Goal: Information Seeking & Learning: Learn about a topic

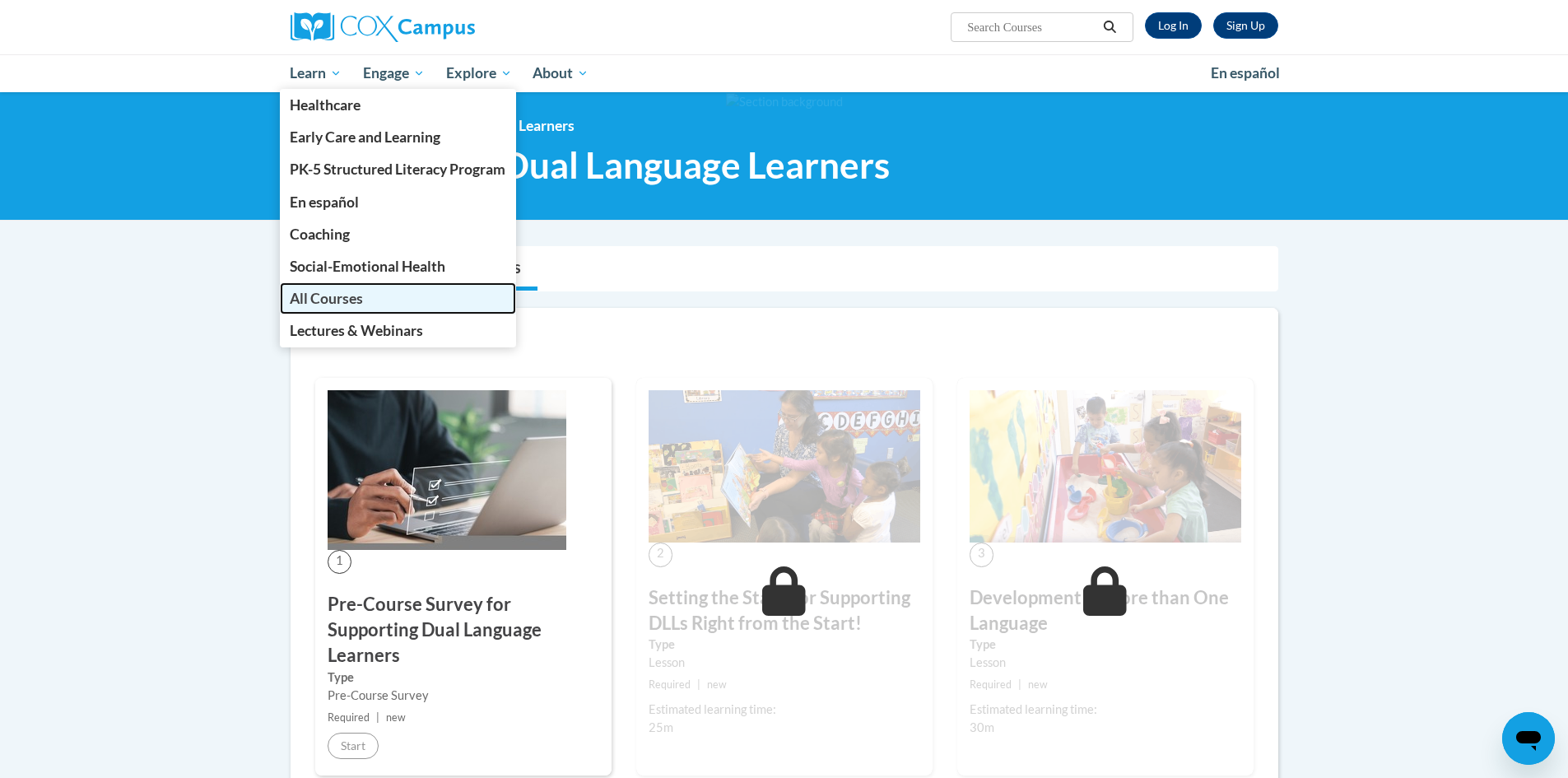
click at [347, 293] on span "All Courses" at bounding box center [325, 298] width 73 height 17
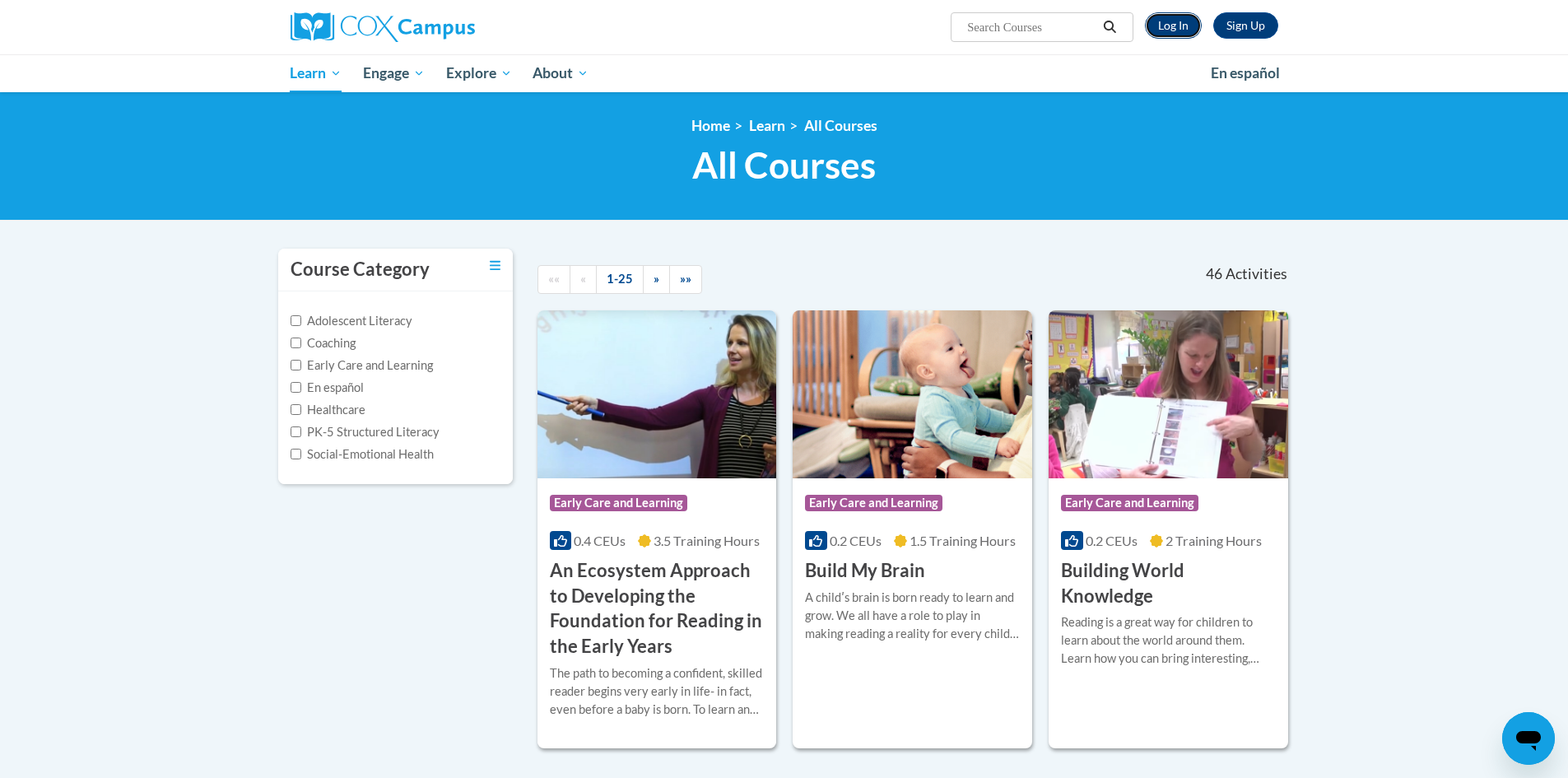
click at [1171, 24] on link "Log In" at bounding box center [1173, 25] width 56 height 26
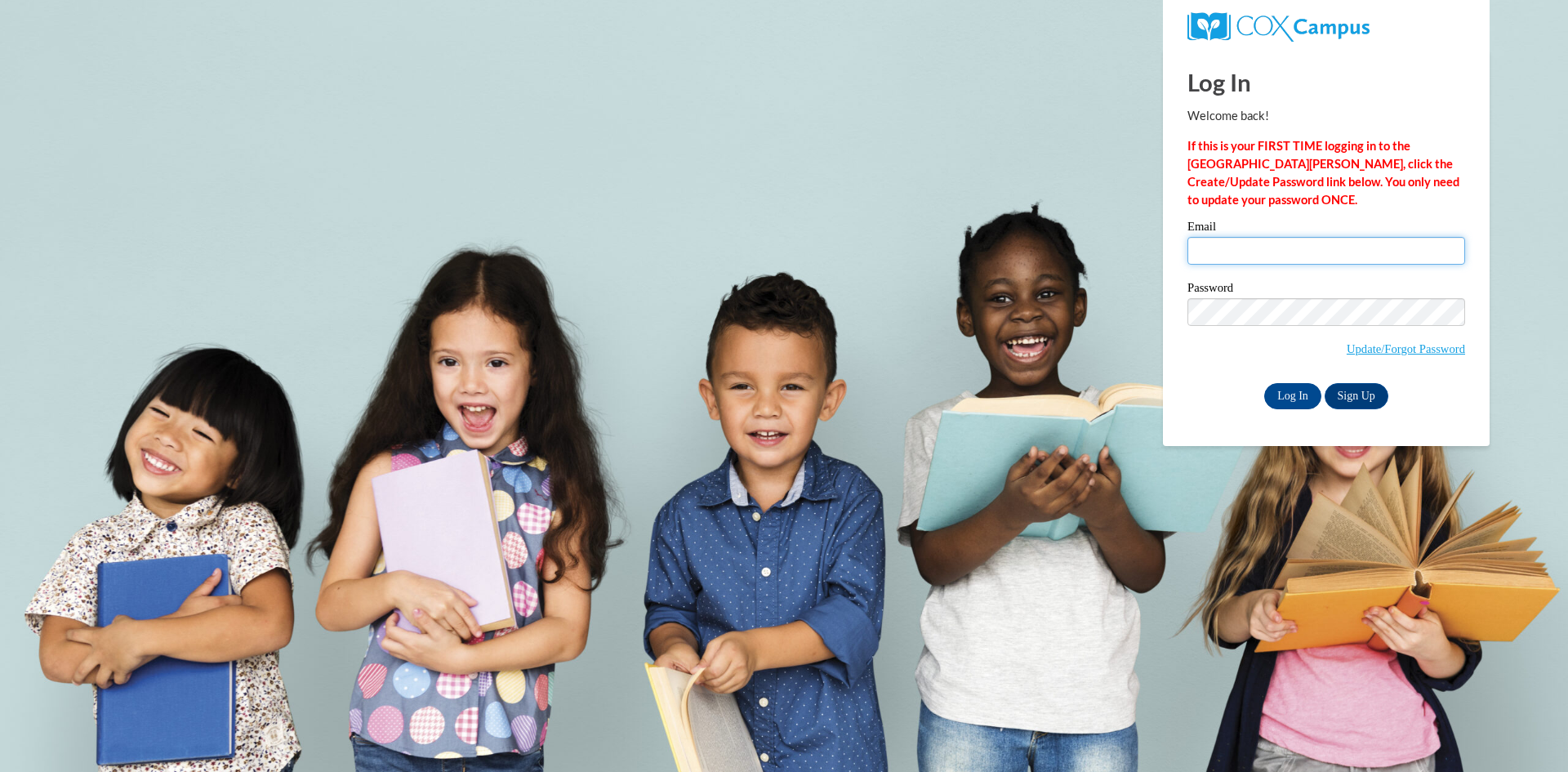
click at [1272, 253] on input "Email" at bounding box center [1326, 251] width 278 height 28
type input "suzana_ws@yahoo.com"
click at [1286, 398] on input "Log In" at bounding box center [1291, 395] width 57 height 26
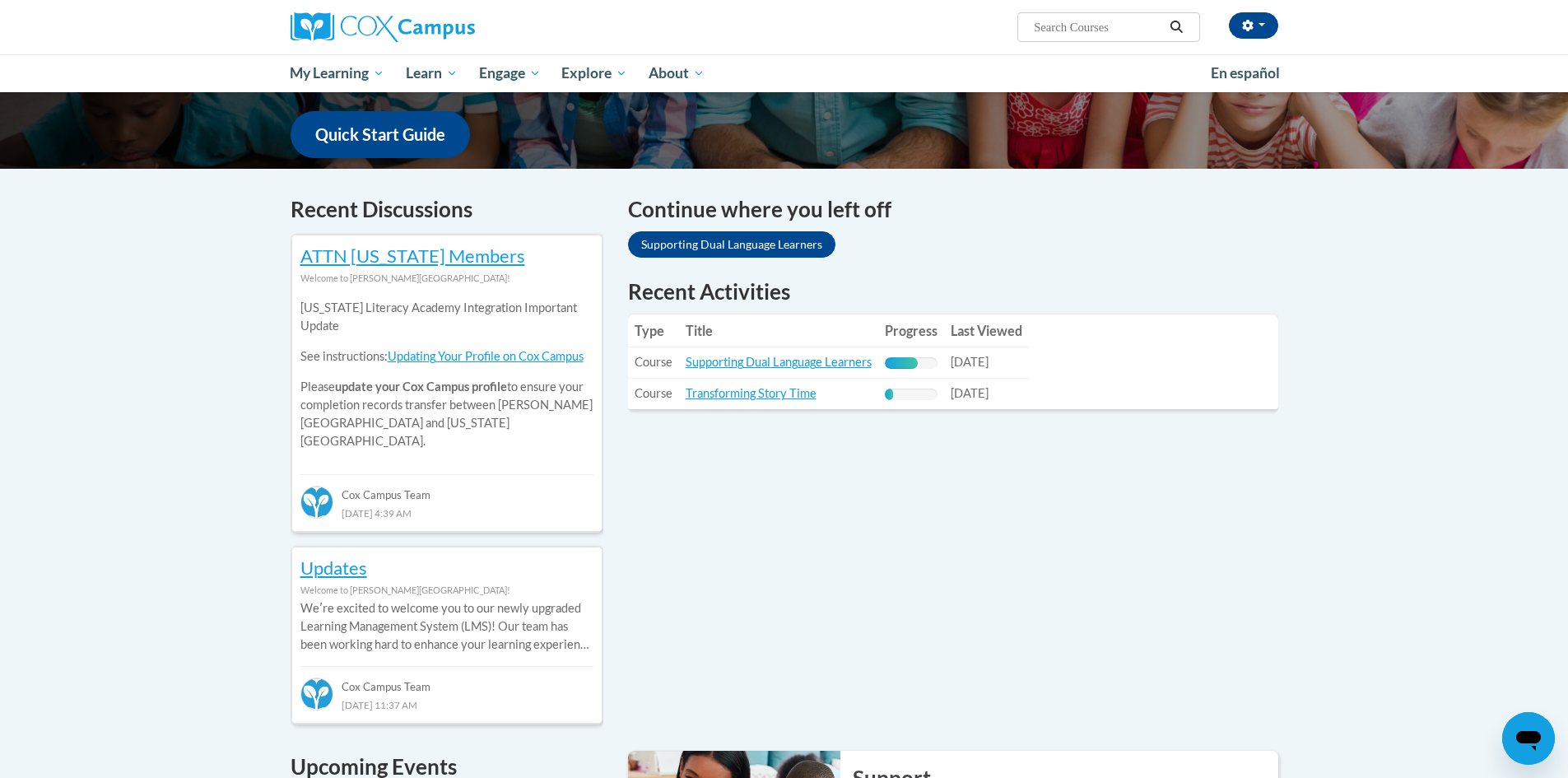
scroll to position [412, 0]
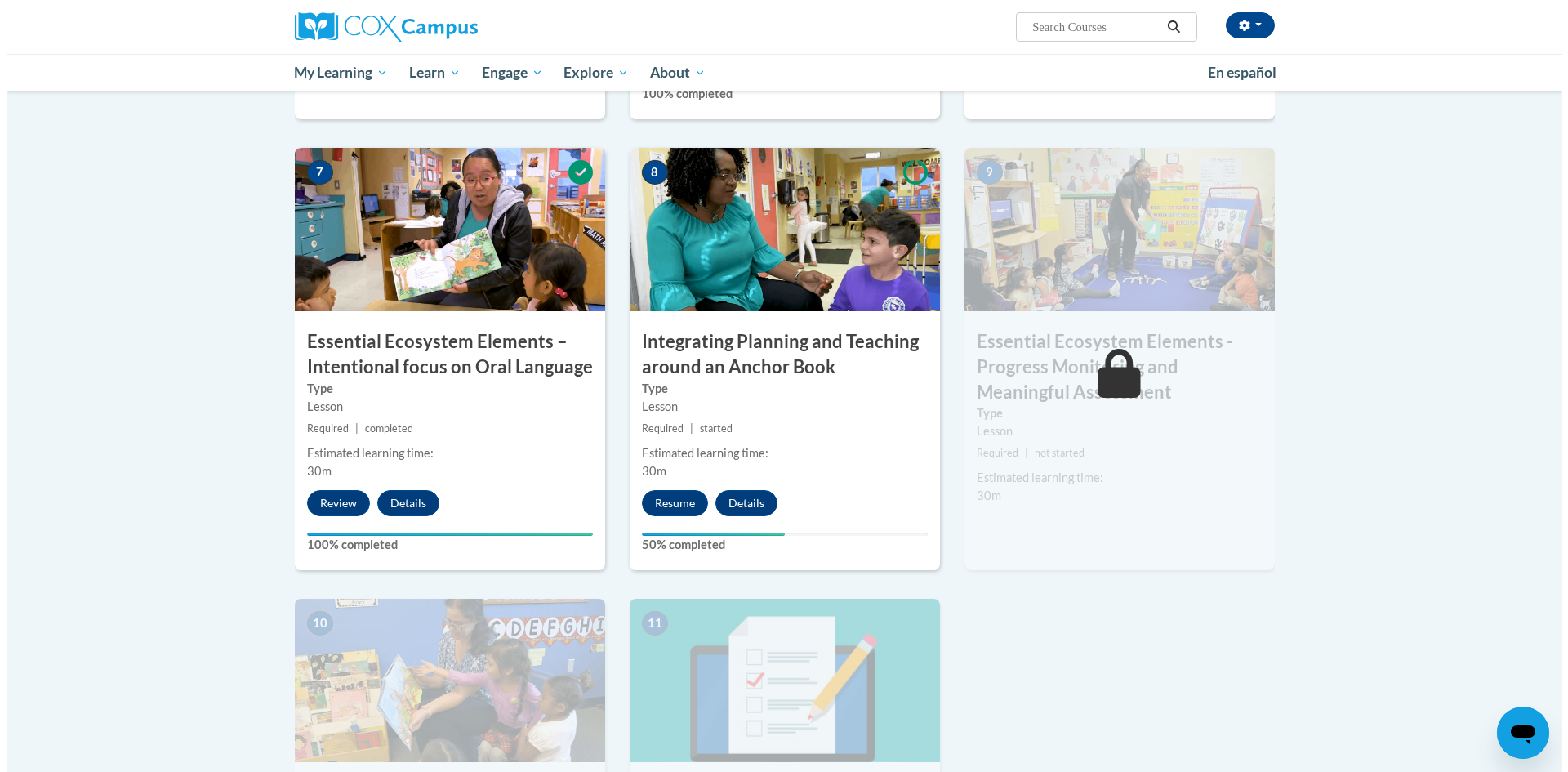
scroll to position [1225, 0]
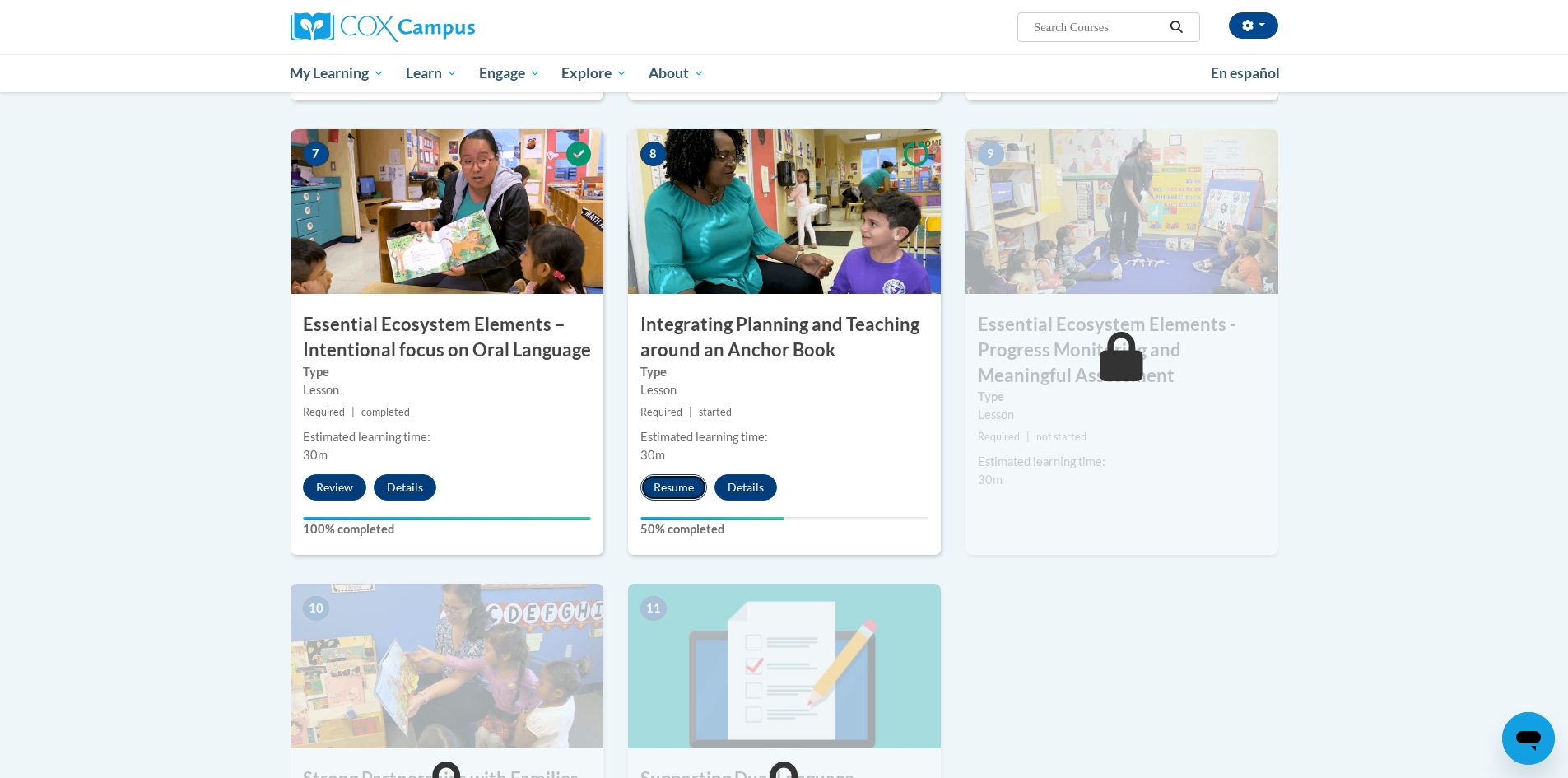
click at [655, 486] on button "Resume" at bounding box center [673, 487] width 67 height 26
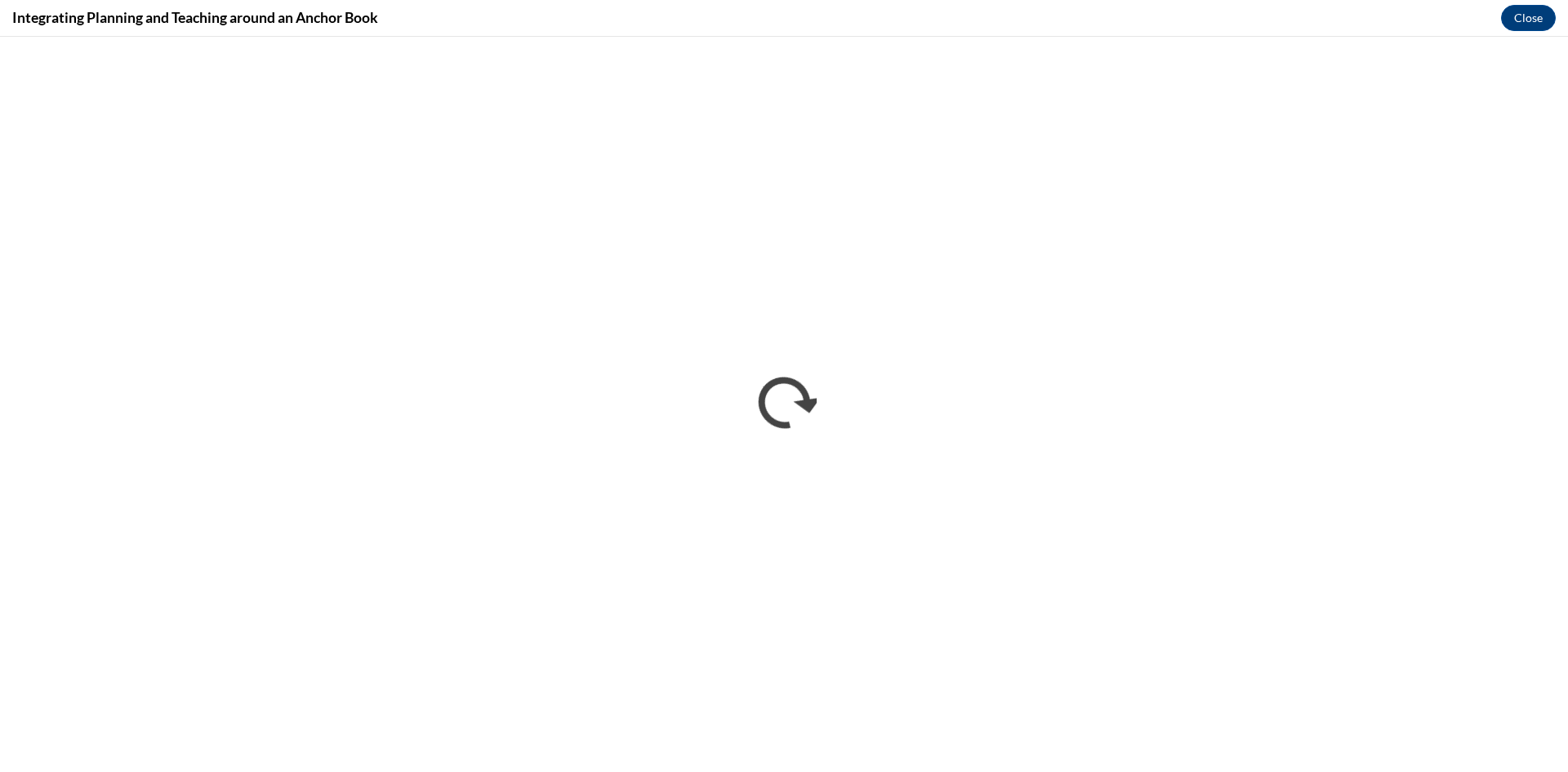
scroll to position [0, 0]
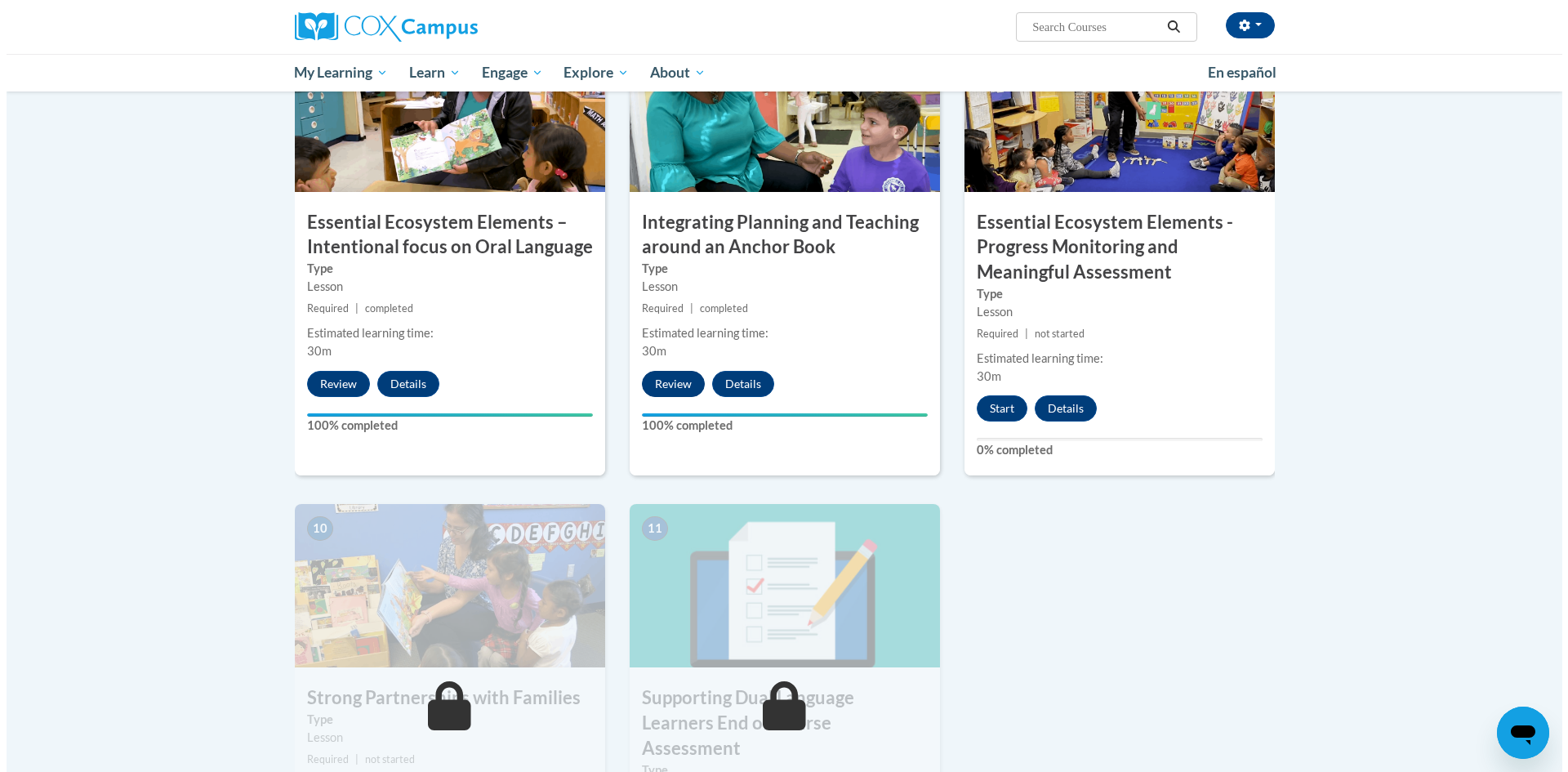
scroll to position [1388, 0]
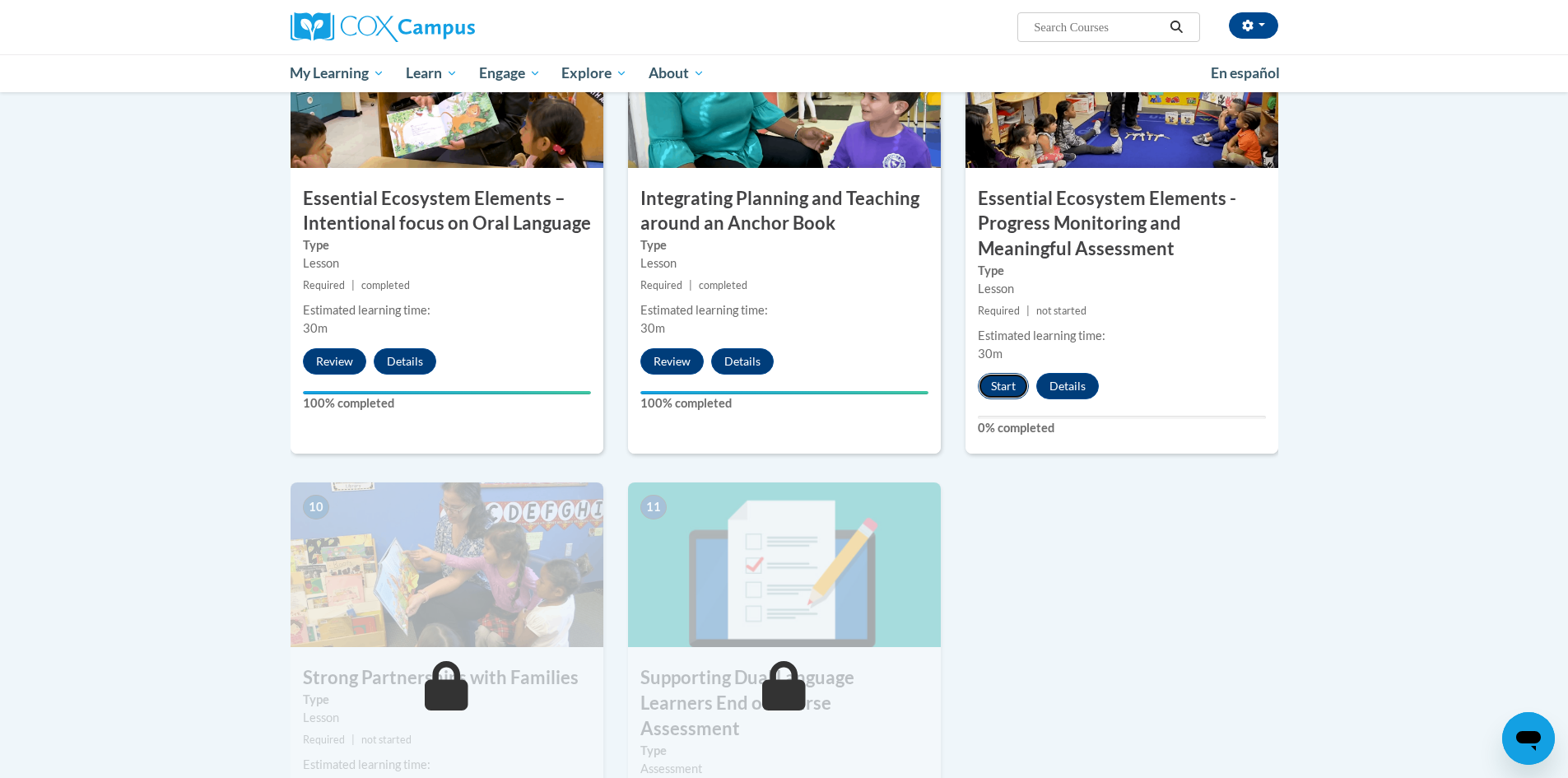
click at [1002, 385] on button "Start" at bounding box center [1003, 386] width 51 height 26
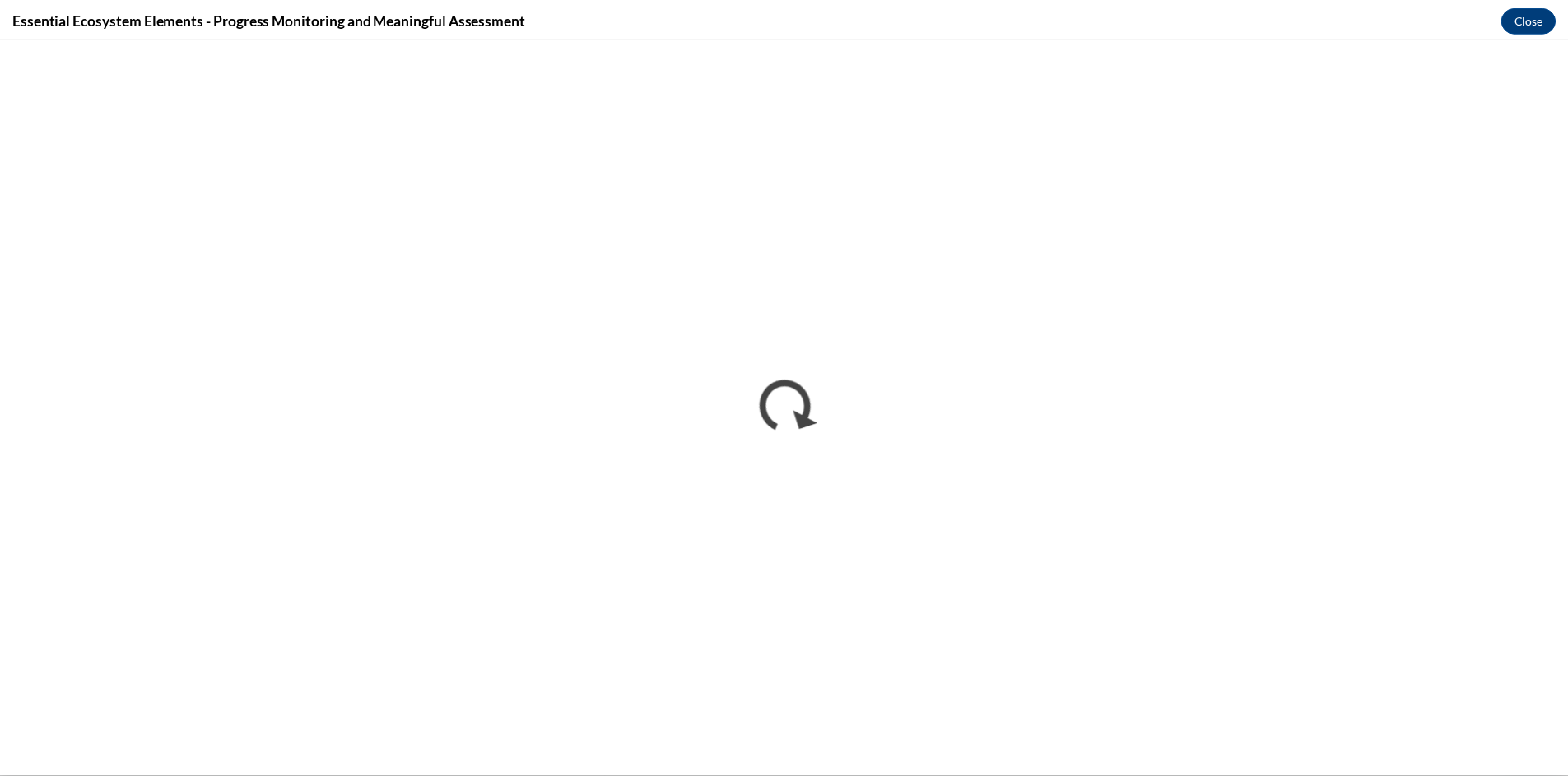
scroll to position [0, 0]
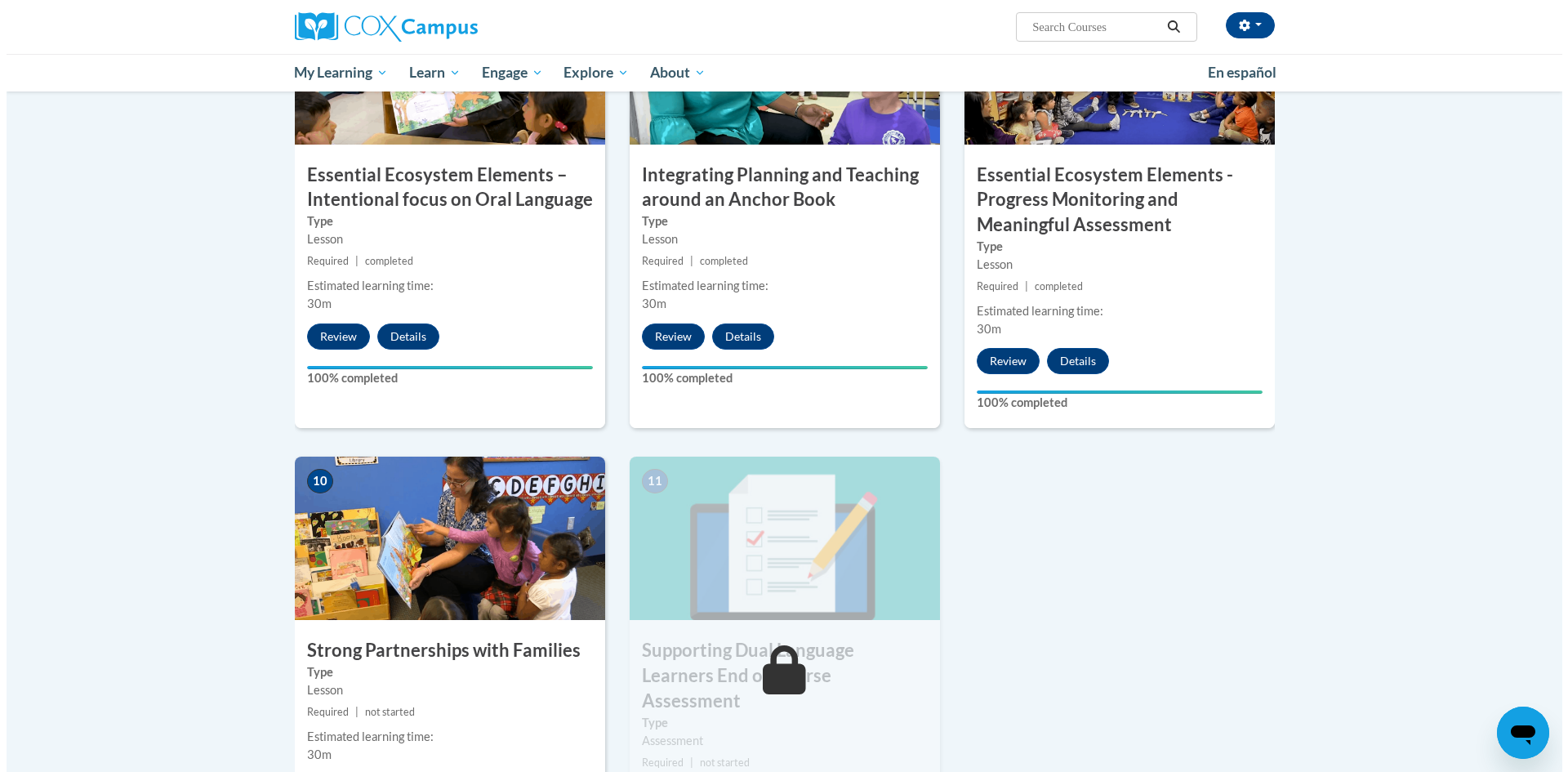
scroll to position [1632, 0]
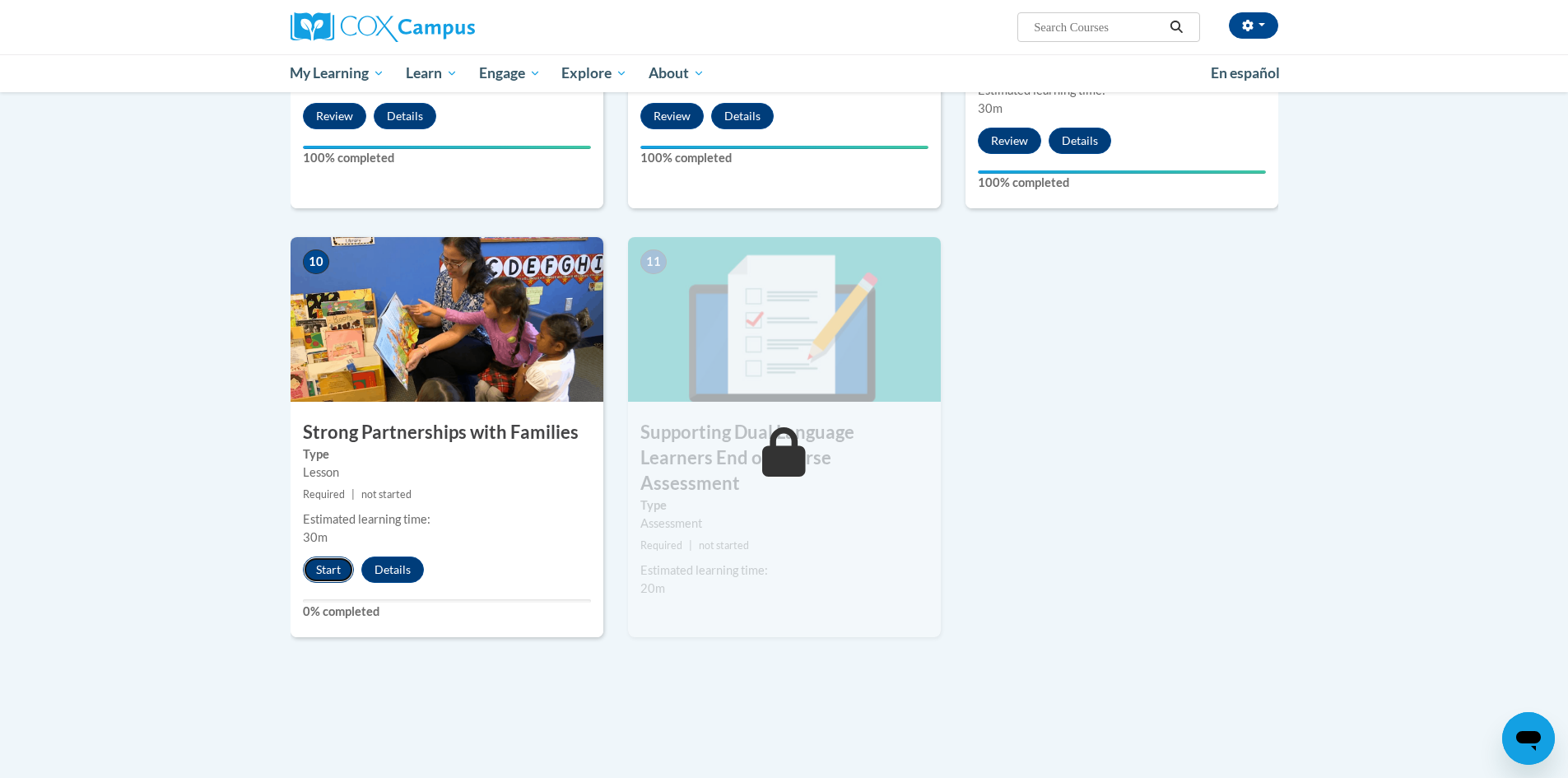
click at [331, 562] on button "Start" at bounding box center [328, 569] width 51 height 26
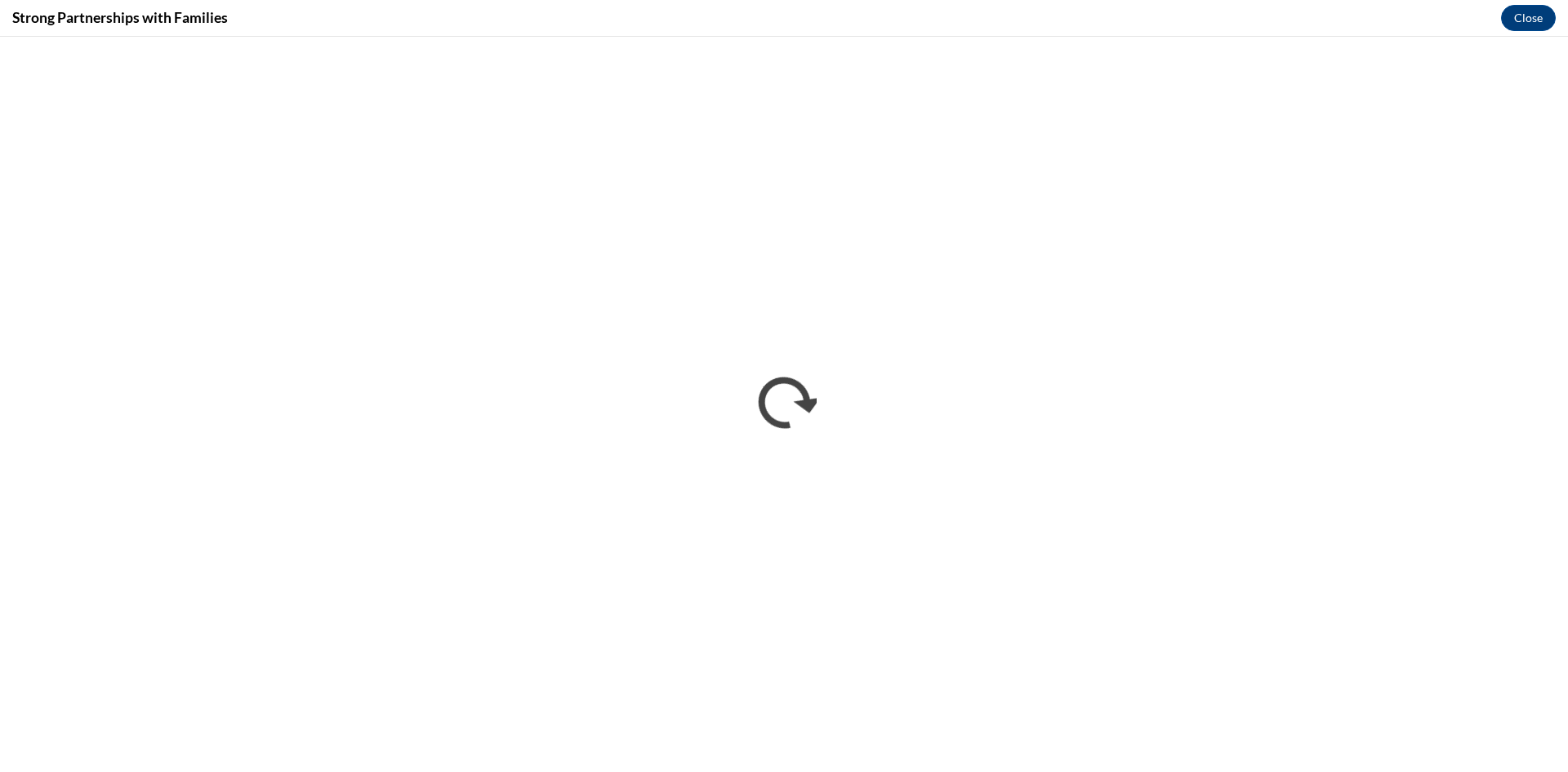
scroll to position [0, 0]
